Goal: Find contact information: Find contact information

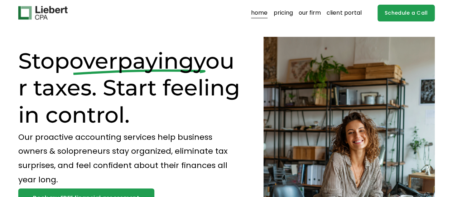
click at [306, 14] on link "our firm" at bounding box center [310, 12] width 22 height 11
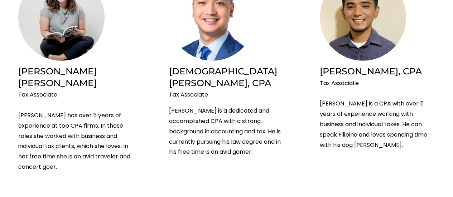
scroll to position [967, 0]
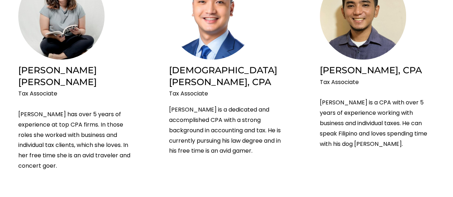
drag, startPoint x: 72, startPoint y: 11, endPoint x: 65, endPoint y: 21, distance: 12.1
click at [72, 11] on img at bounding box center [61, 16] width 86 height 87
click at [39, 64] on h2 "Lesh Lim" at bounding box center [75, 75] width 115 height 23
click at [43, 89] on p "Tax Associate Lesh has over 5 years of experience at top CPA firms. In those ro…" at bounding box center [75, 130] width 115 height 82
drag, startPoint x: 122, startPoint y: 83, endPoint x: 151, endPoint y: 90, distance: 29.9
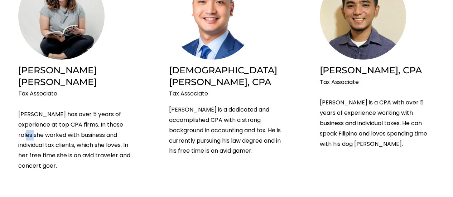
click at [119, 89] on p "Tax Associate Lesh has over 5 years of experience at top CPA firms. In those ro…" at bounding box center [75, 130] width 115 height 82
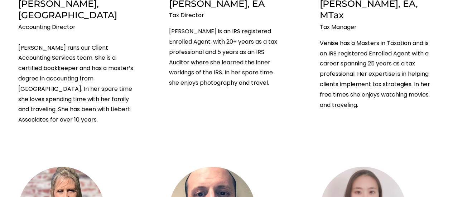
scroll to position [0, 0]
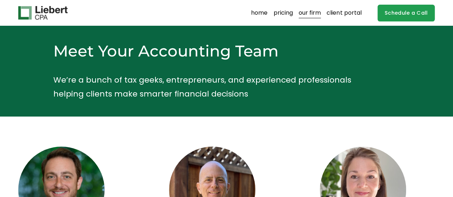
click at [348, 11] on link "client portal" at bounding box center [344, 12] width 35 height 11
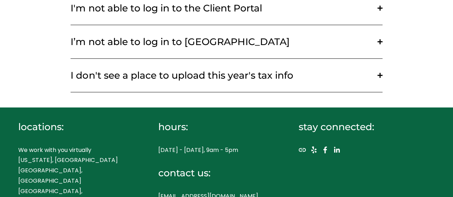
scroll to position [361, 0]
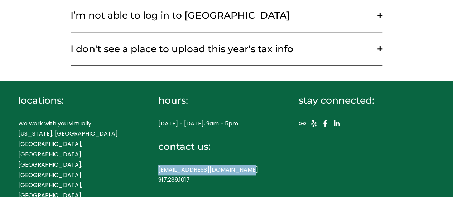
drag, startPoint x: 240, startPoint y: 172, endPoint x: 160, endPoint y: 170, distance: 80.2
click at [160, 170] on p "[EMAIL_ADDRESS][DOMAIN_NAME] 917.289.1017" at bounding box center [217, 175] width 119 height 21
copy p "[EMAIL_ADDRESS][DOMAIN_NAME]"
